Goal: Information Seeking & Learning: Check status

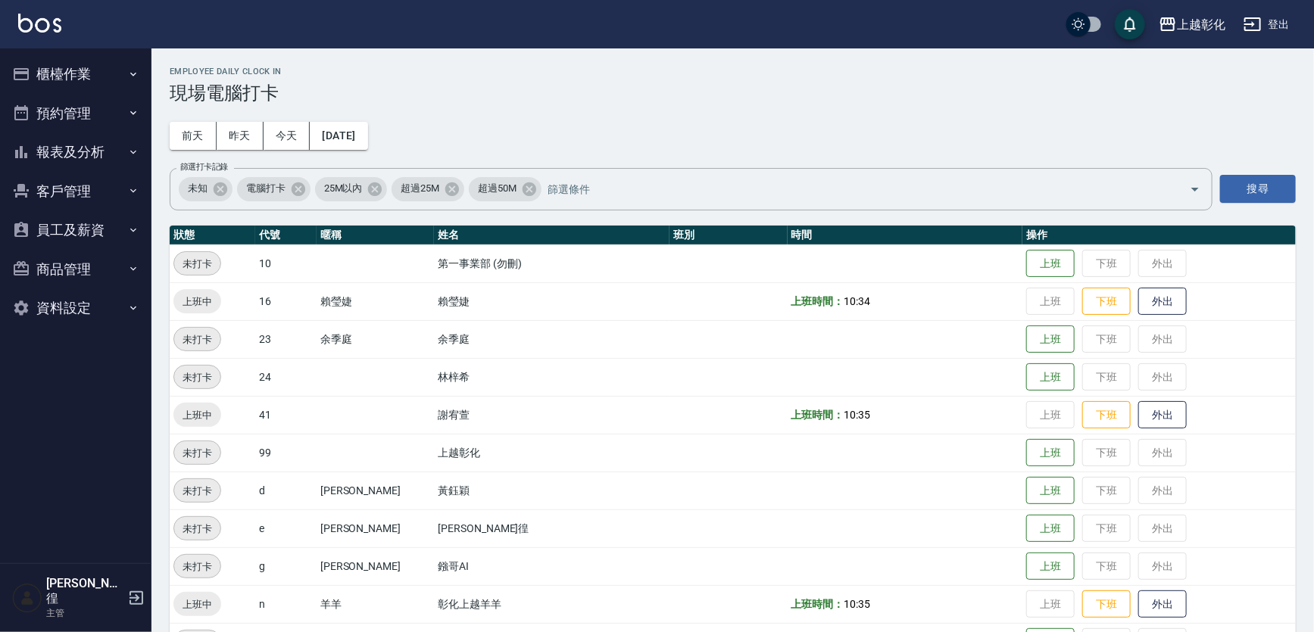
click at [58, 189] on button "客戶管理" at bounding box center [75, 191] width 139 height 39
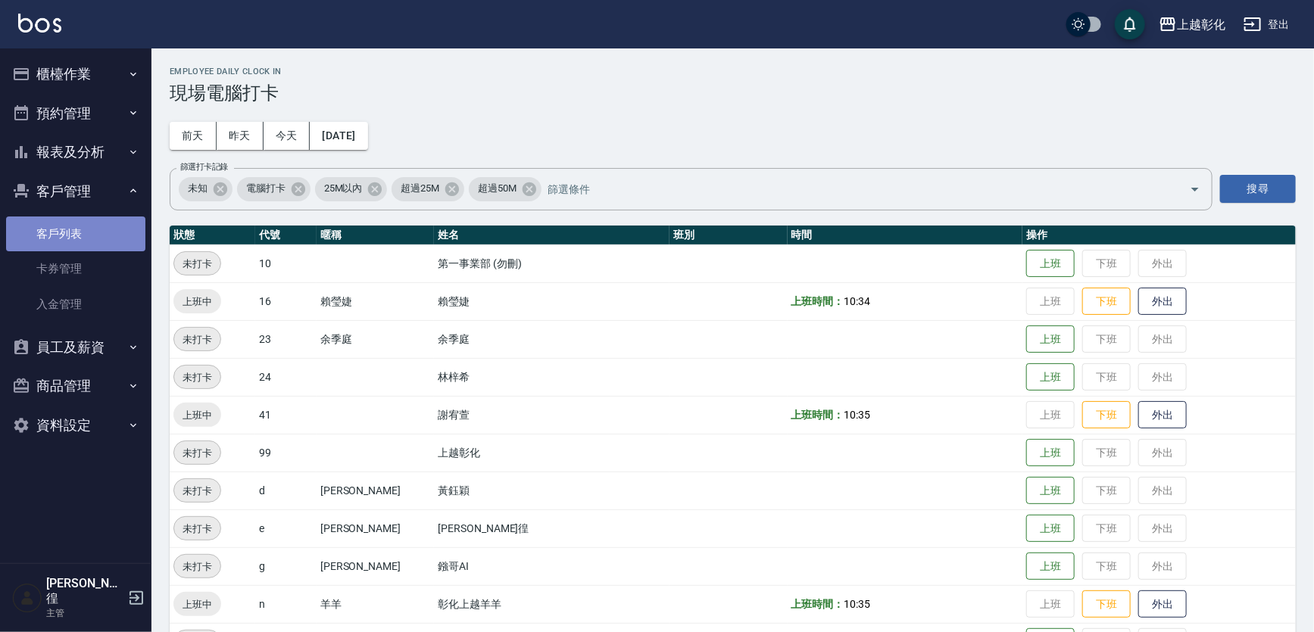
click at [47, 248] on link "客戶列表" at bounding box center [75, 234] width 139 height 35
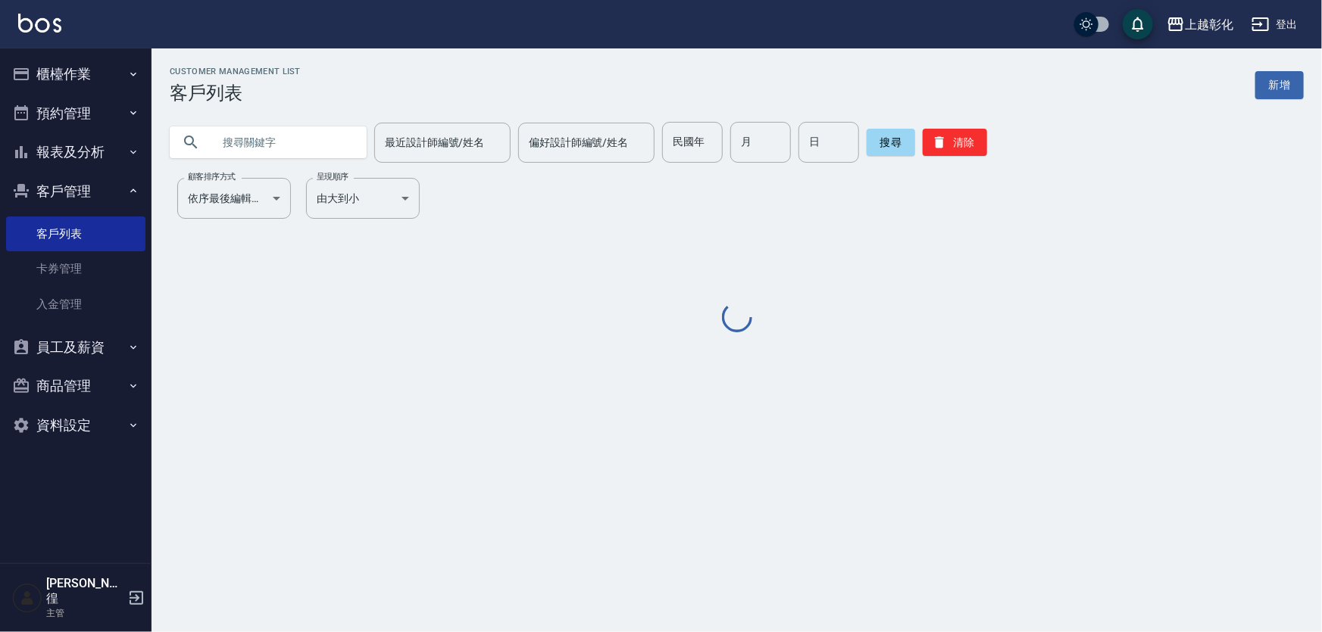
click at [245, 154] on input "text" at bounding box center [283, 142] width 142 height 41
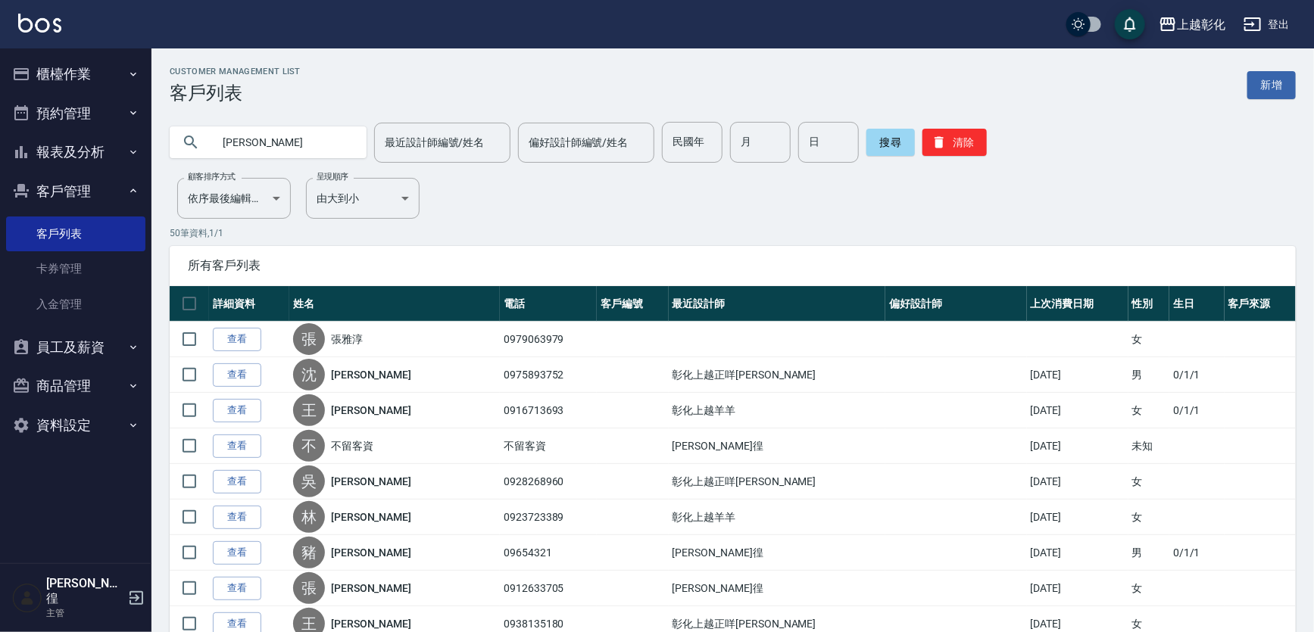
type input "[PERSON_NAME]"
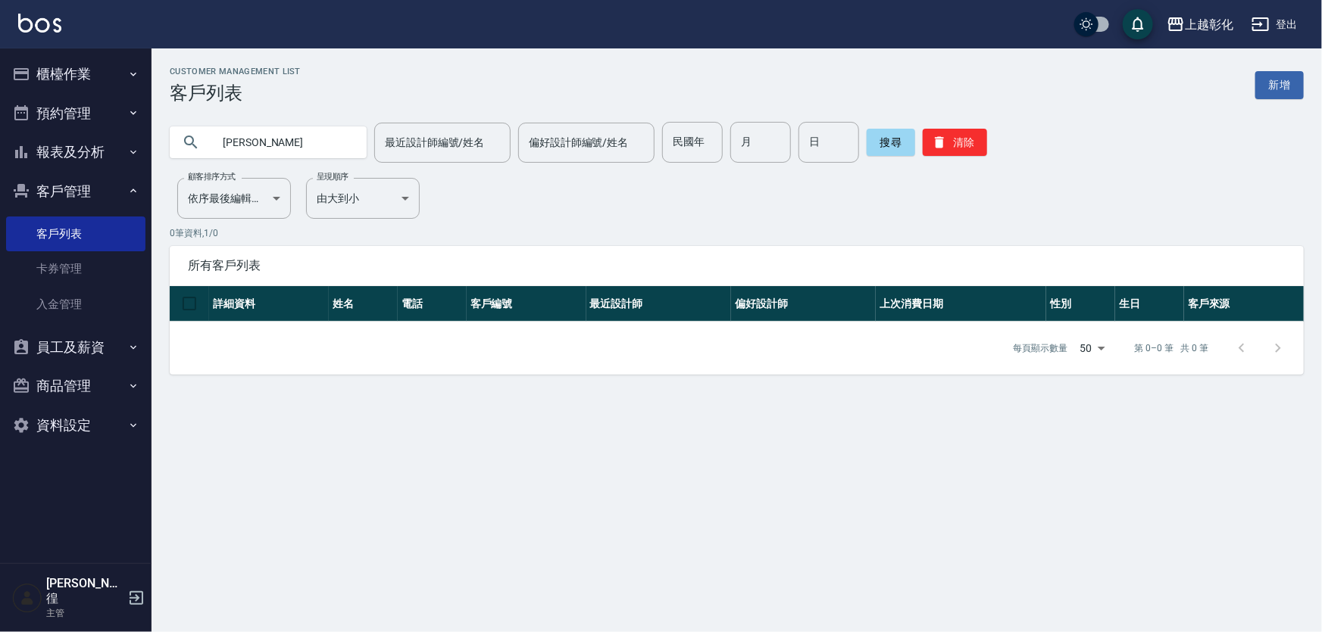
drag, startPoint x: 469, startPoint y: 214, endPoint x: 476, endPoint y: 204, distance: 12.4
click at [469, 213] on div "Customer Management List 客戶列表 新增 [PERSON_NAME] 最近設計師編號/姓名 最近設計師編號/姓名 偏好設計師編號/姓名…" at bounding box center [736, 221] width 1170 height 308
click at [97, 192] on button "客戶管理" at bounding box center [75, 191] width 139 height 39
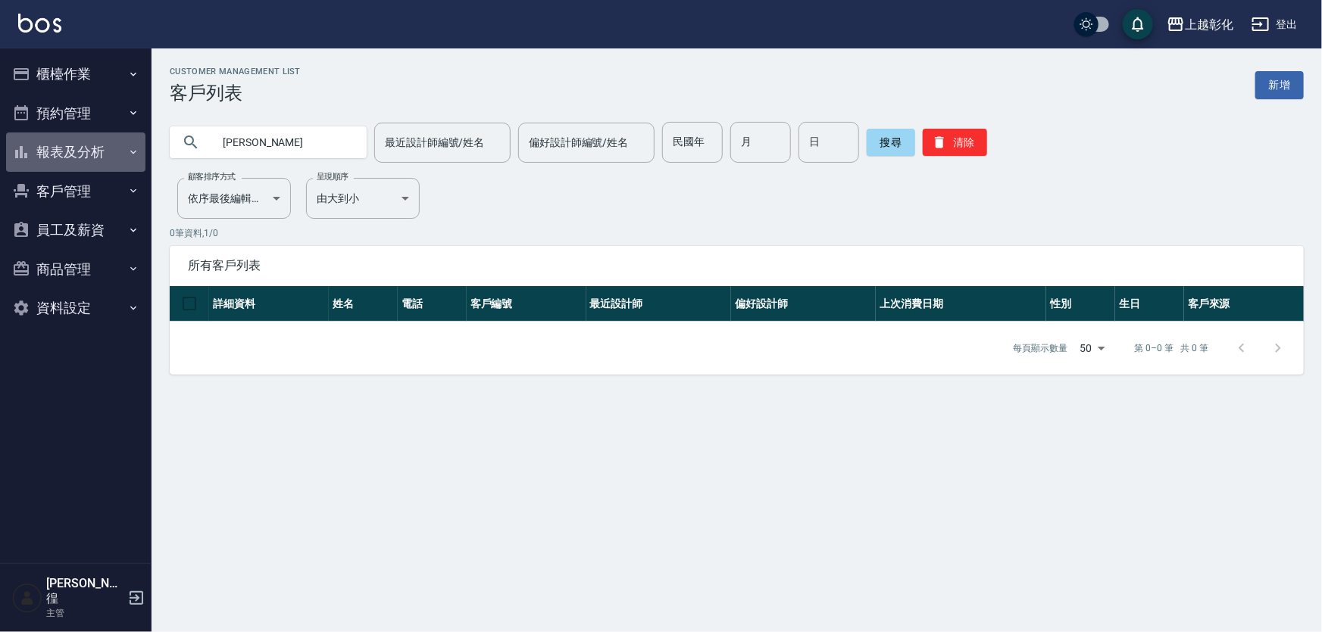
click at [113, 152] on button "報表及分析" at bounding box center [75, 152] width 139 height 39
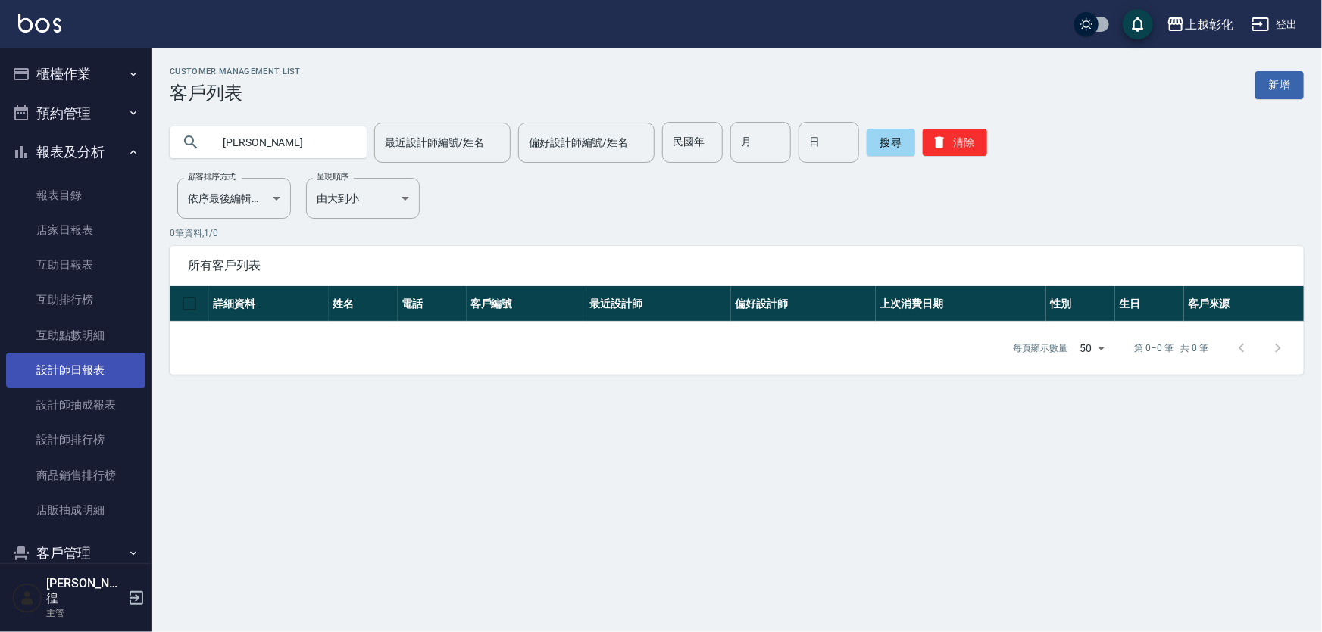
click at [98, 359] on link "設計師日報表" at bounding box center [75, 370] width 139 height 35
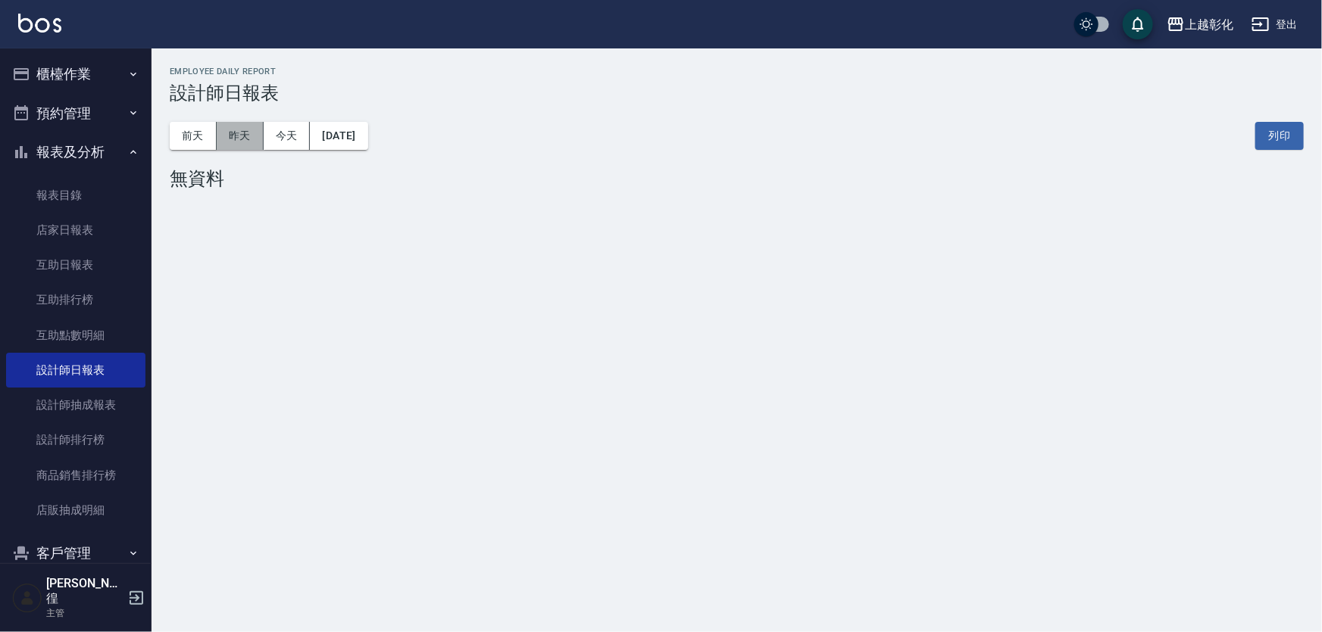
click at [243, 140] on button "昨天" at bounding box center [240, 136] width 47 height 28
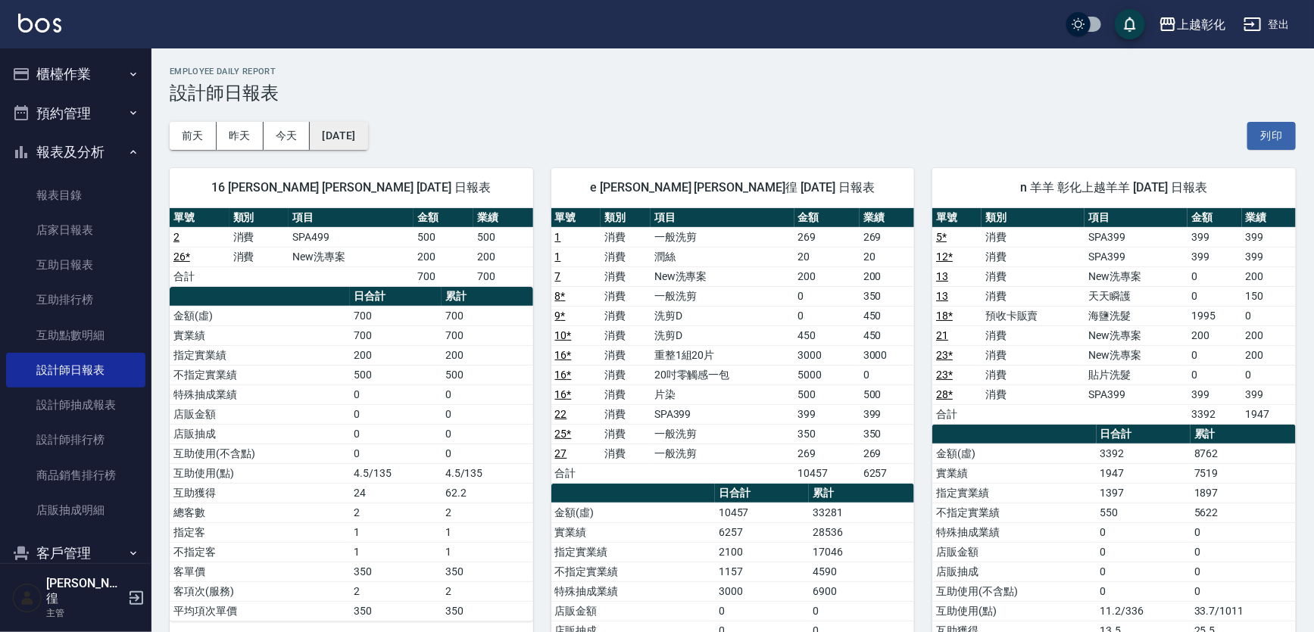
click at [355, 130] on button "[DATE]" at bounding box center [339, 136] width 58 height 28
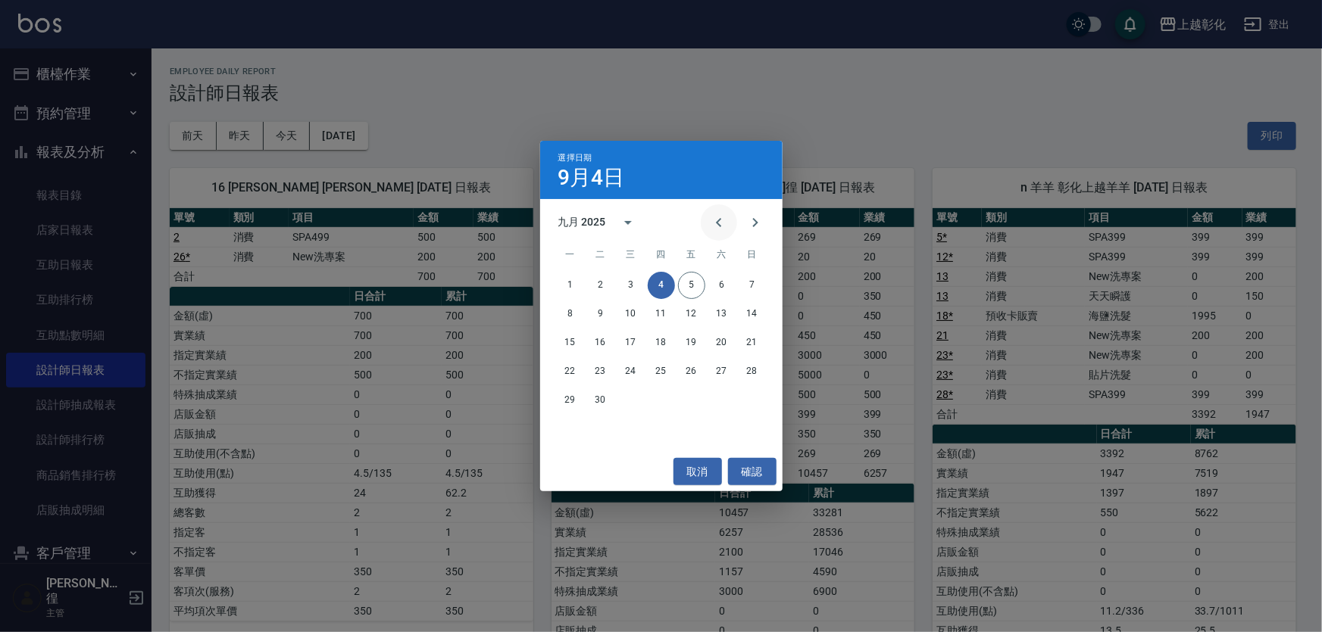
click at [716, 221] on icon "Previous month" at bounding box center [719, 223] width 18 height 18
click at [757, 315] on button "10" at bounding box center [751, 314] width 27 height 27
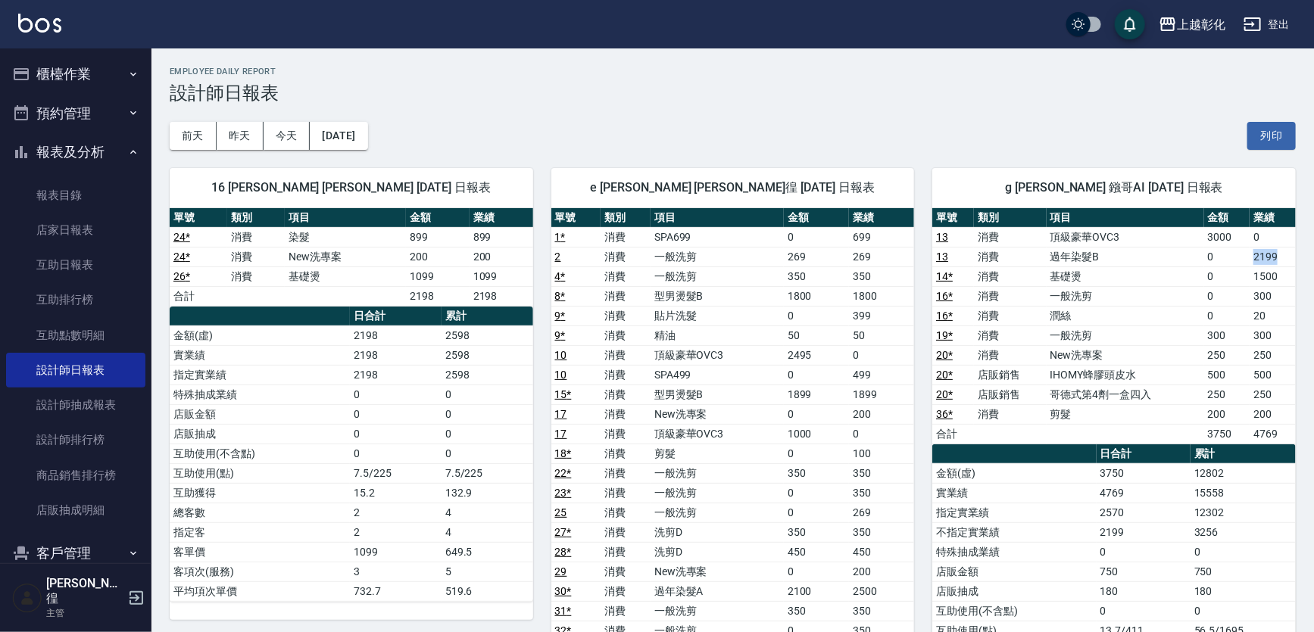
drag, startPoint x: 1237, startPoint y: 257, endPoint x: 1281, endPoint y: 261, distance: 44.0
click at [1281, 261] on tr "13 消費 過年染髮B 0 2199" at bounding box center [1114, 257] width 364 height 20
click at [1097, 239] on td "頂級豪華OVC3" at bounding box center [1126, 237] width 158 height 20
click at [1103, 256] on td "過年染髮B" at bounding box center [1126, 257] width 158 height 20
